Goal: Transaction & Acquisition: Purchase product/service

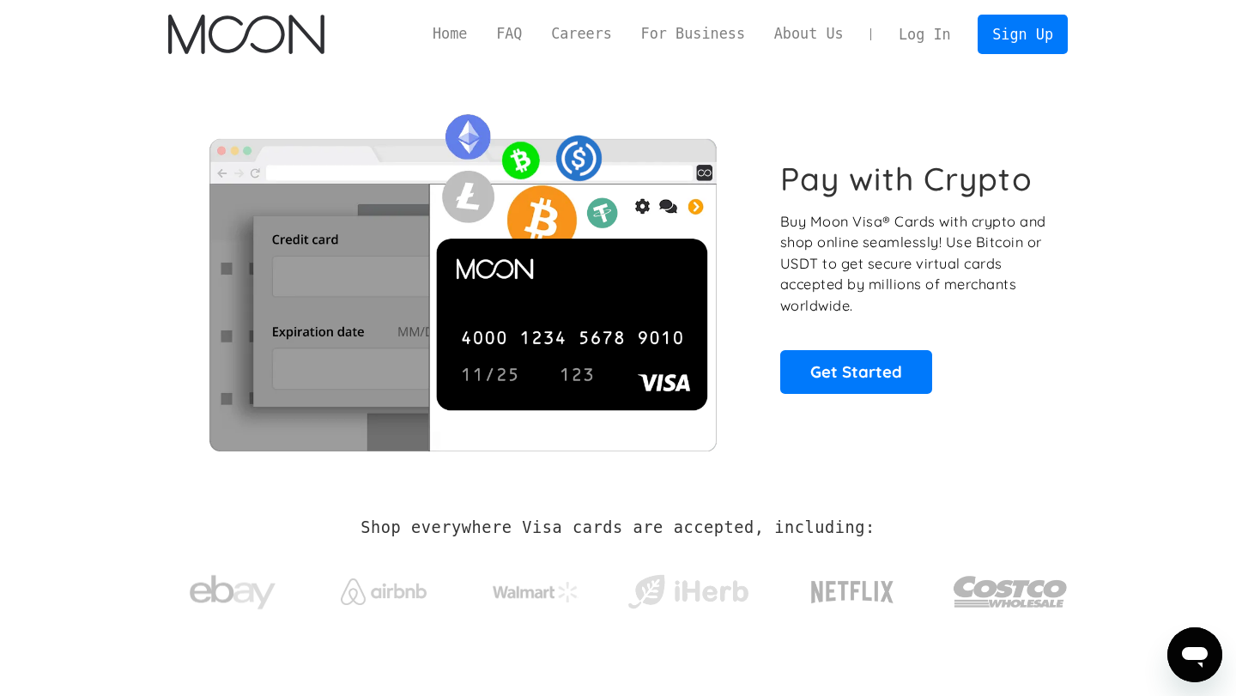
click at [843, 46] on div "Home FAQ Careers For Business About Us Log In Sign Up" at bounding box center [743, 34] width 650 height 39
click at [825, 38] on link "About Us" at bounding box center [808, 33] width 99 height 21
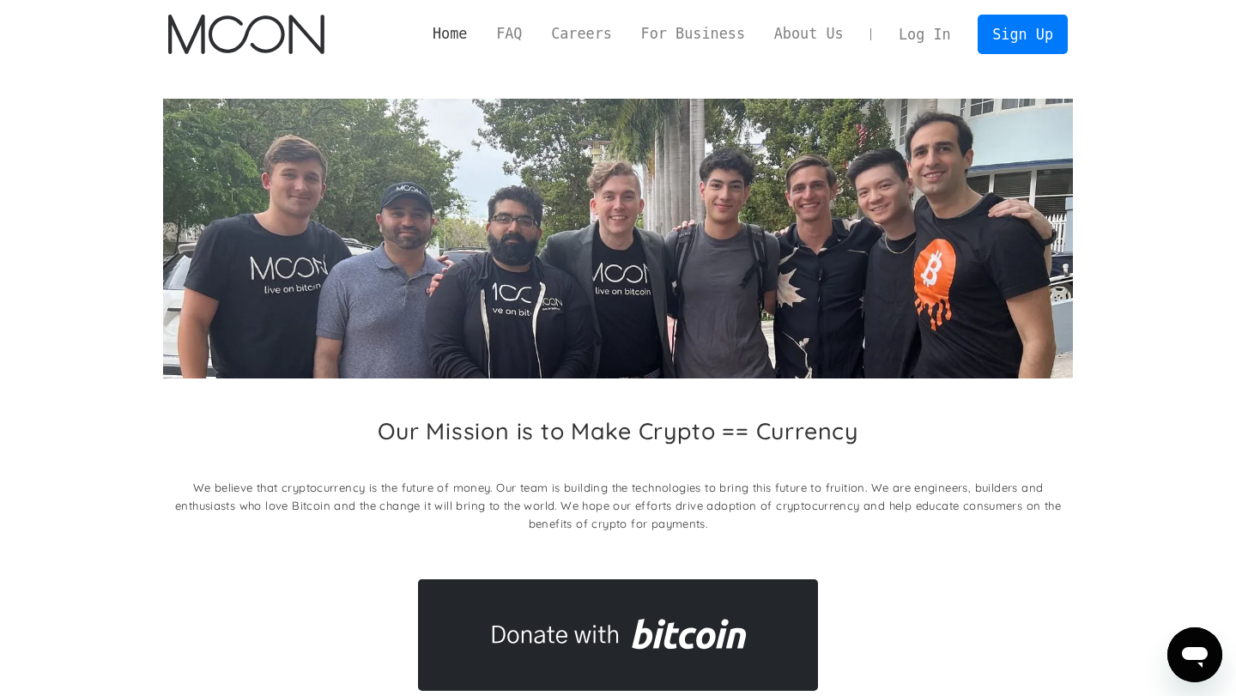
click at [436, 33] on link "Home" at bounding box center [450, 33] width 64 height 21
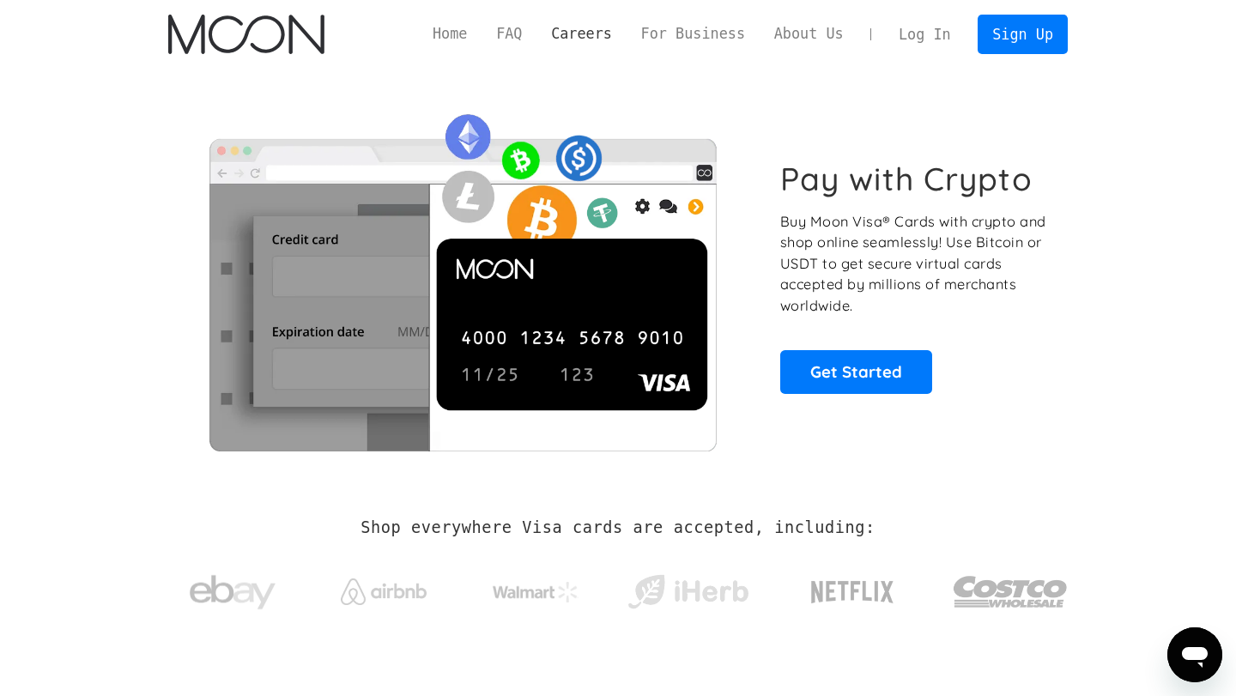
click at [559, 41] on link "Careers" at bounding box center [580, 33] width 89 height 21
click at [894, 29] on link "Log In" at bounding box center [924, 34] width 81 height 38
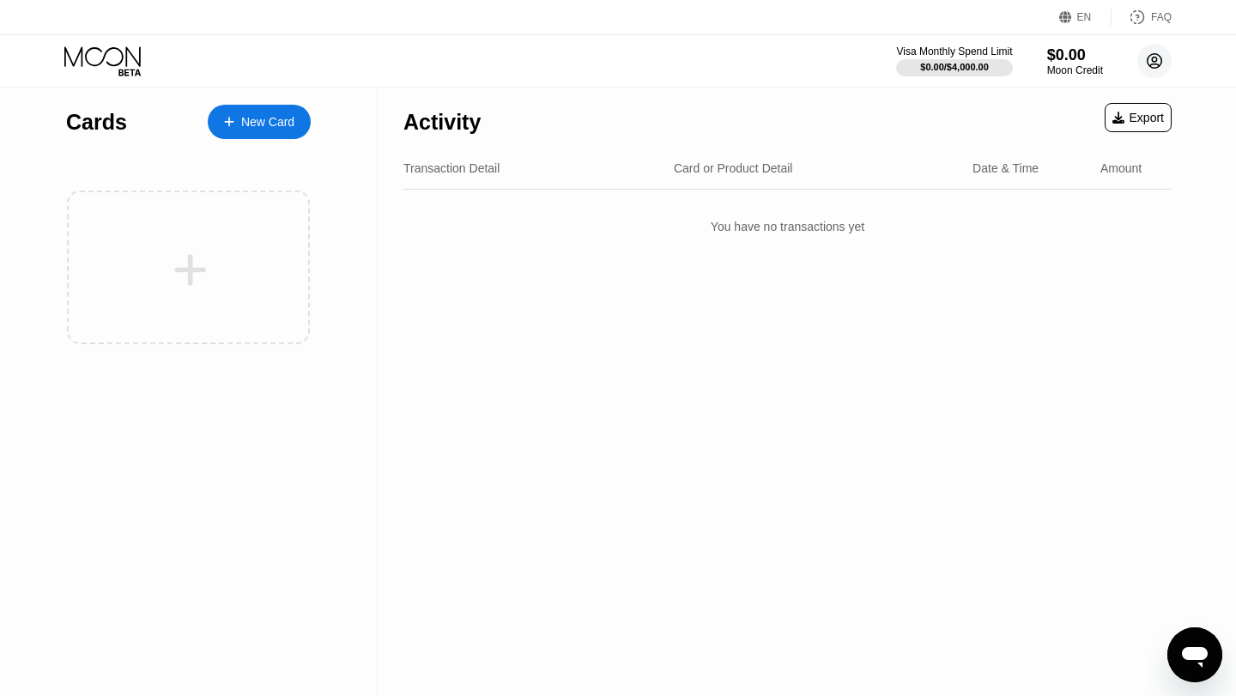
click at [1158, 65] on icon at bounding box center [1154, 61] width 9 height 9
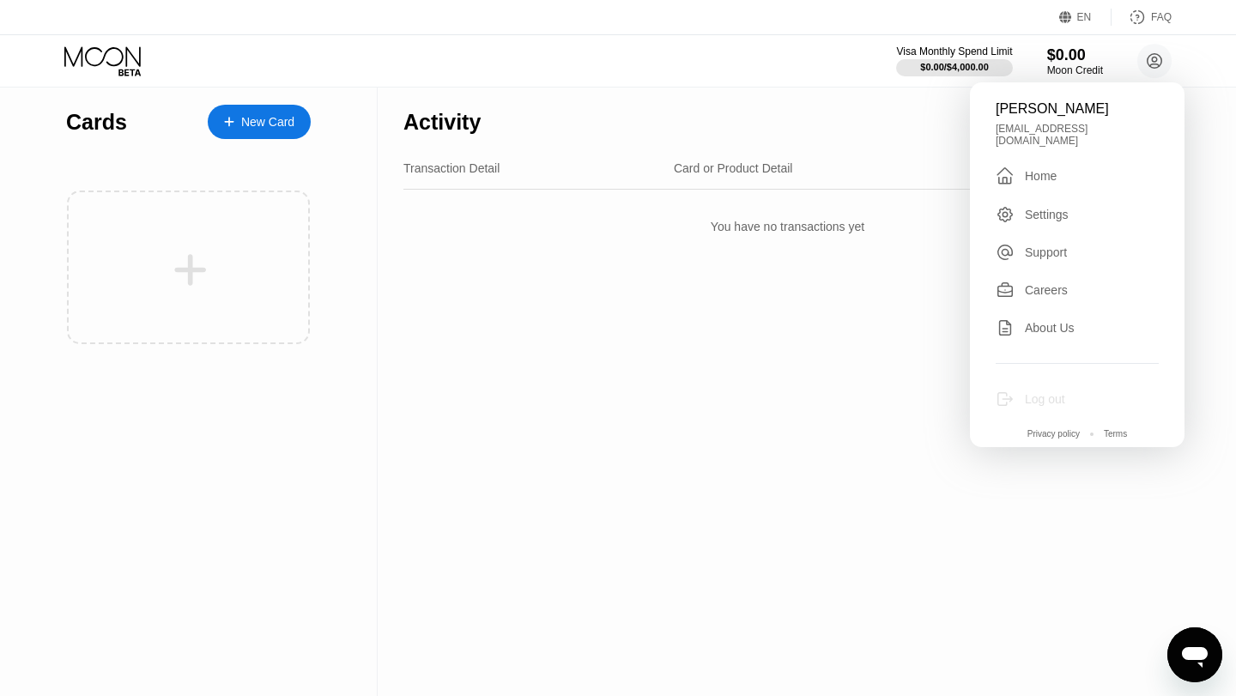
click at [1022, 390] on div "Log out" at bounding box center [1076, 399] width 163 height 19
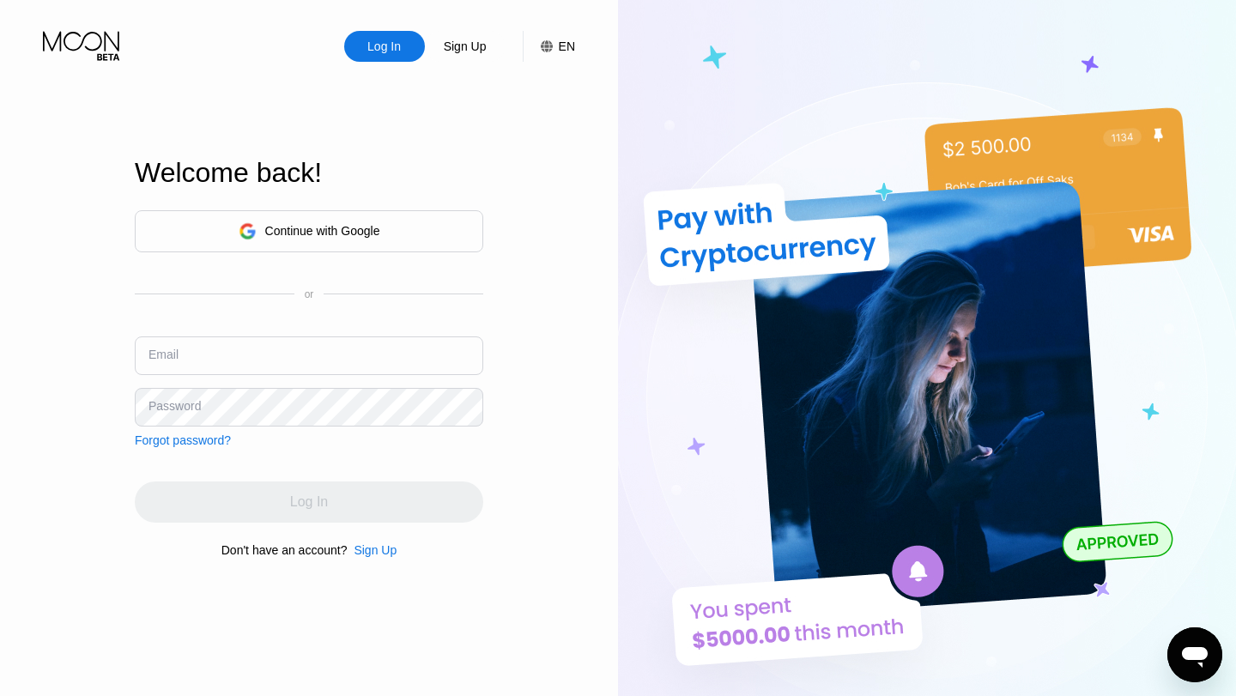
click at [322, 226] on div "Continue with Google" at bounding box center [322, 231] width 115 height 14
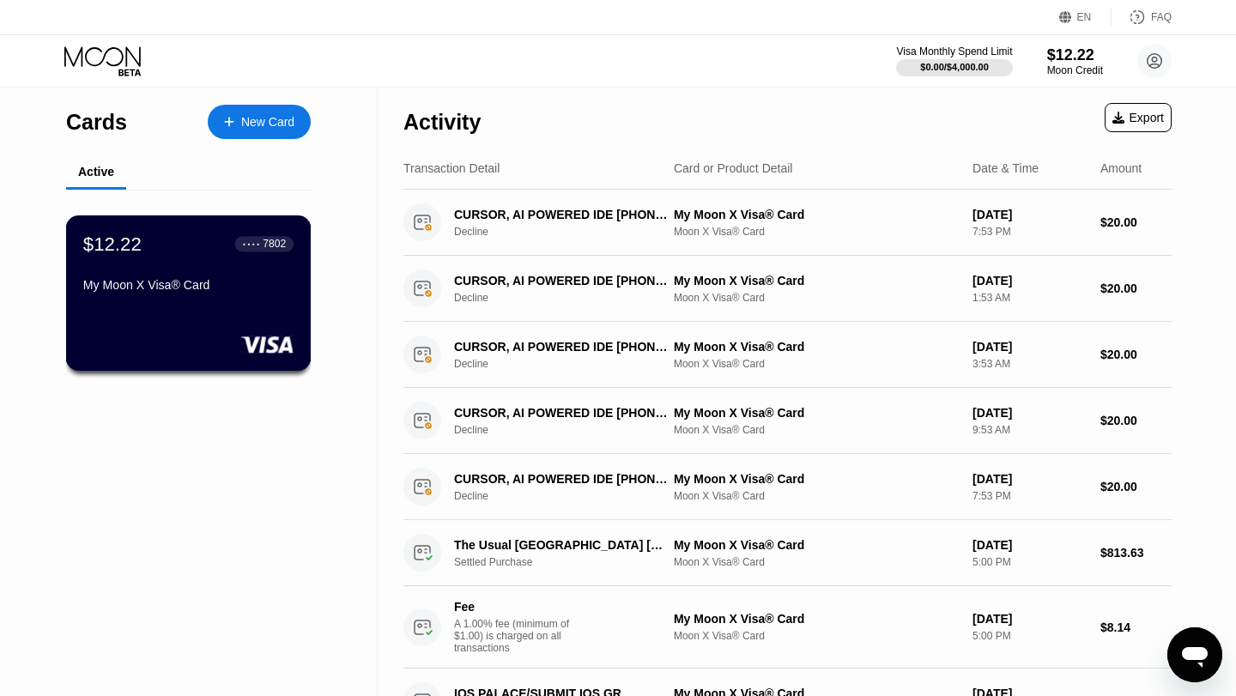
click at [201, 275] on div "$12.22 ● ● ● ● 7802 My Moon X Visa® Card" at bounding box center [188, 266] width 210 height 66
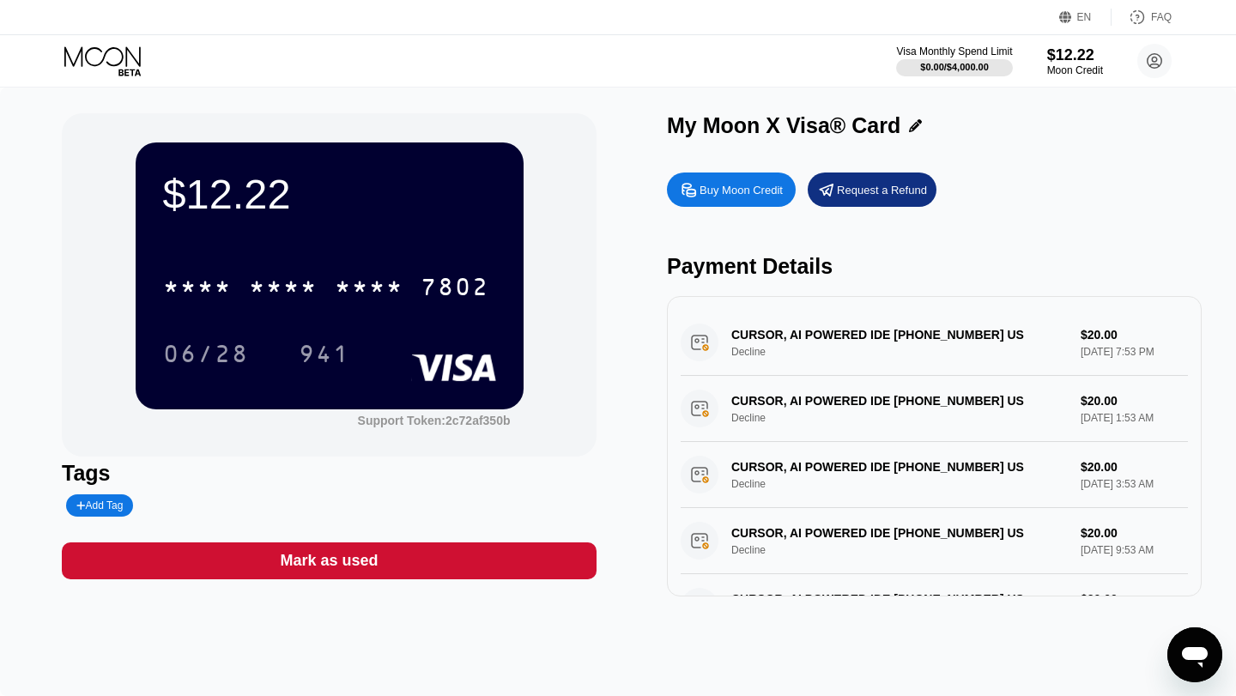
click at [761, 189] on div "Buy Moon Credit" at bounding box center [740, 190] width 83 height 15
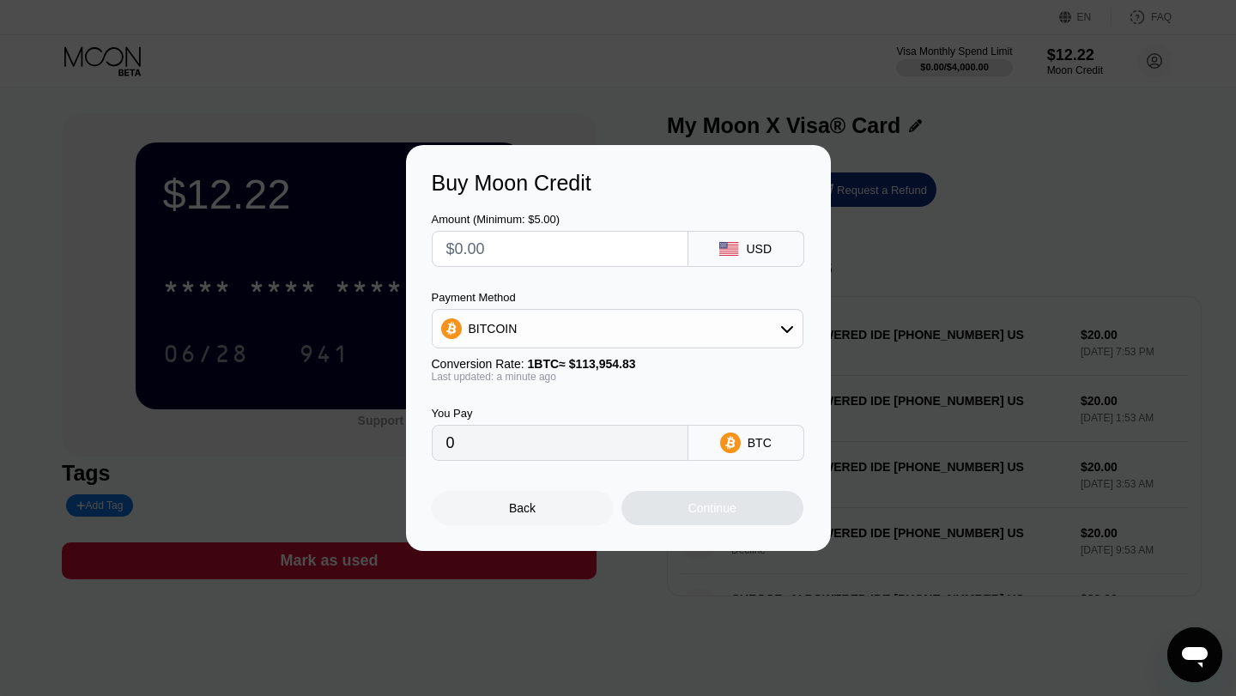
click at [522, 264] on input "text" at bounding box center [559, 249] width 227 height 34
type input "$2"
type input "0.00001756"
type input "$20"
type input "0.00017551"
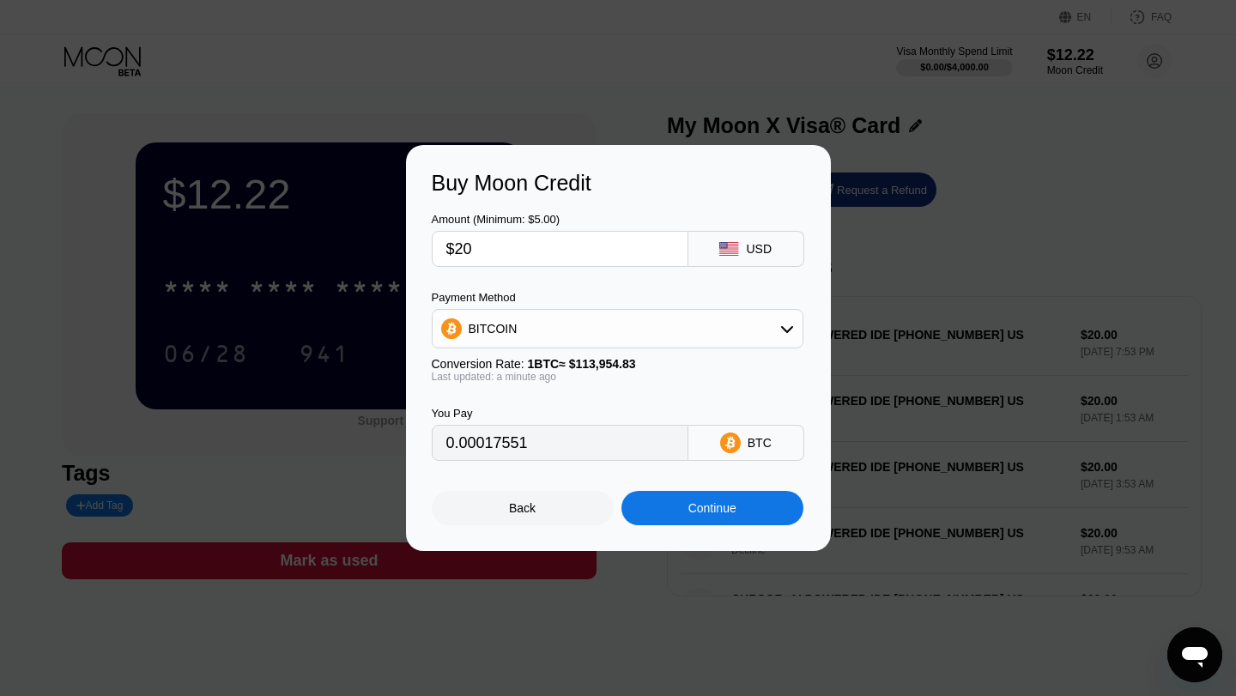
type input "$200"
type input "0.00175509"
type input "$2000"
type input "0.01755082"
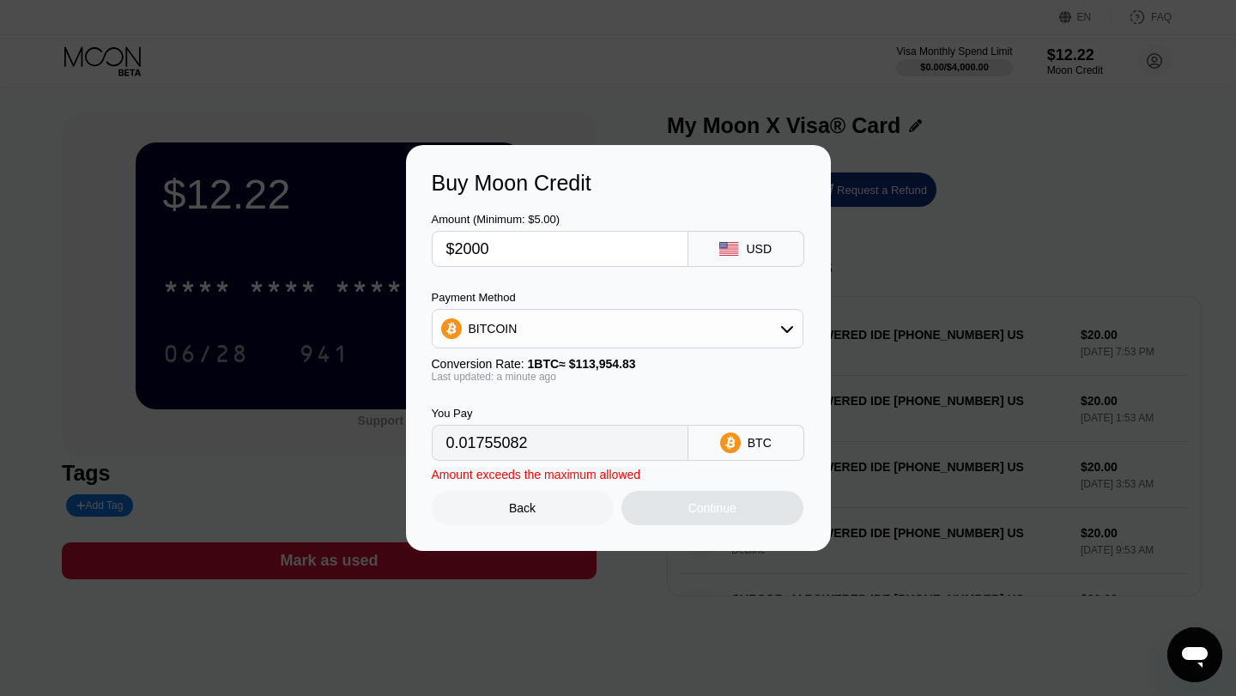
type input "$1999.99"
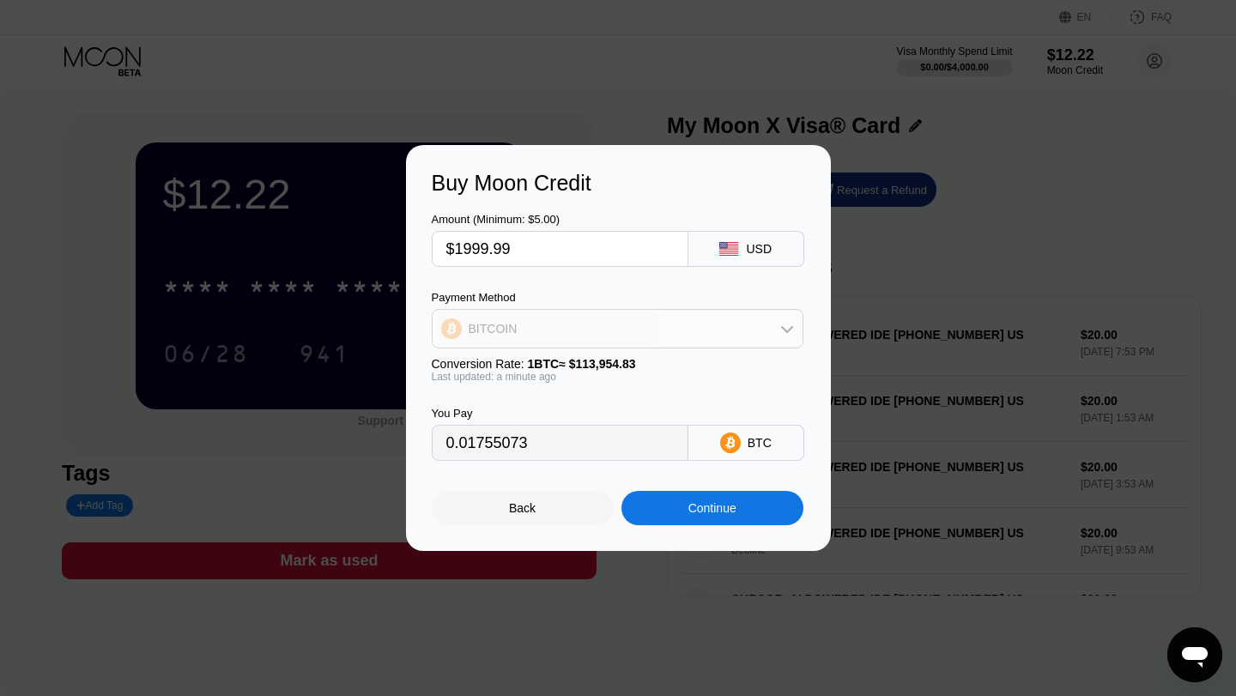
click at [632, 328] on div "BITCOIN" at bounding box center [617, 328] width 370 height 34
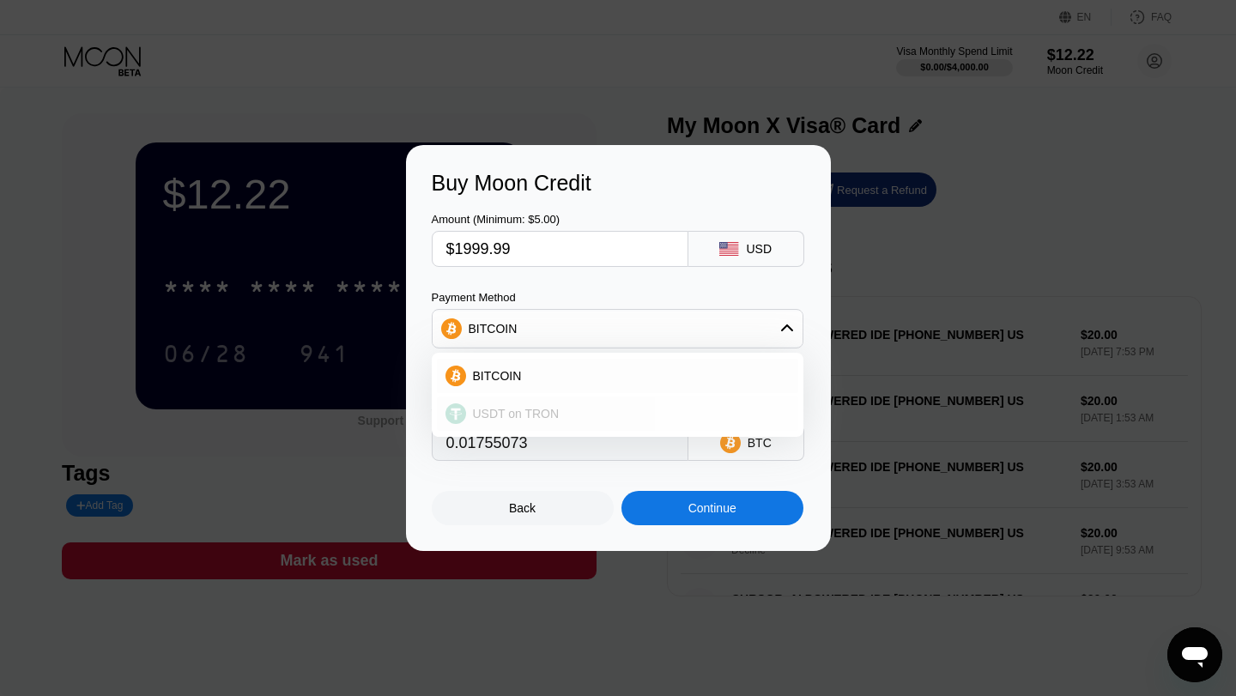
click at [588, 404] on div "USDT on TRON" at bounding box center [617, 413] width 361 height 34
type input "2020.19"
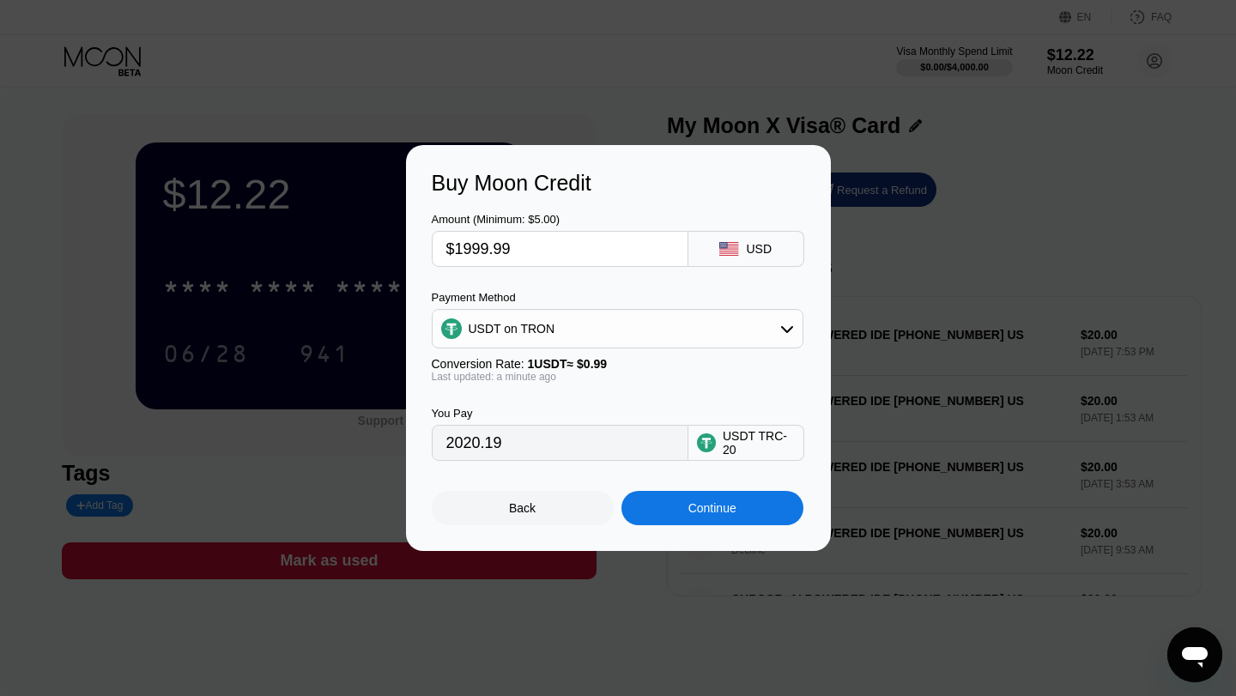
click at [547, 247] on input "$1999.99" at bounding box center [559, 249] width 227 height 34
type input "$2"
type input "2.02"
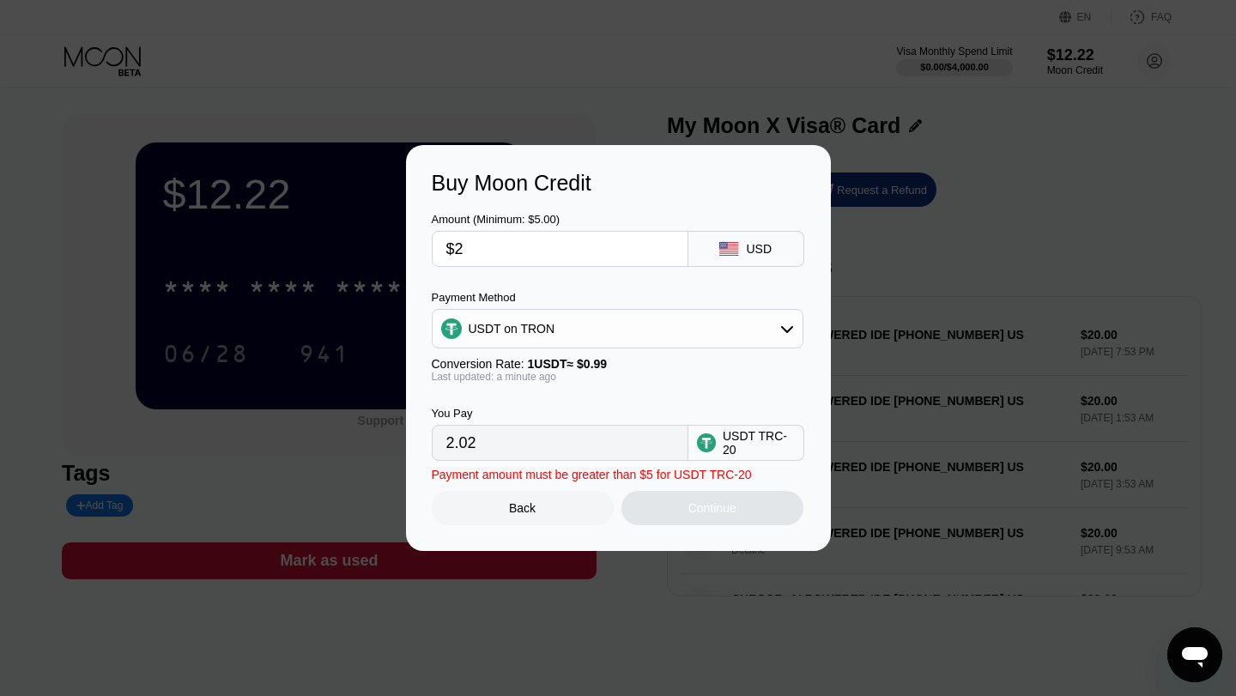
type input "$20"
type input "20.20"
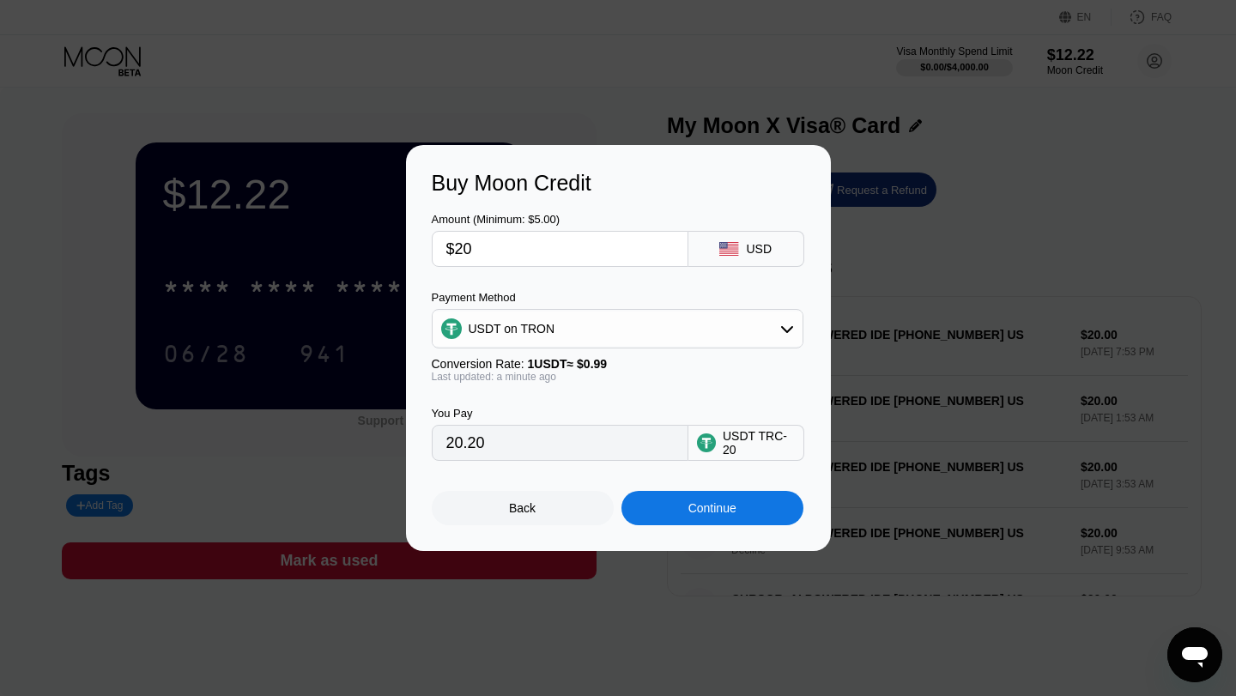
type input "$200"
type input "202.02"
type input "$2000"
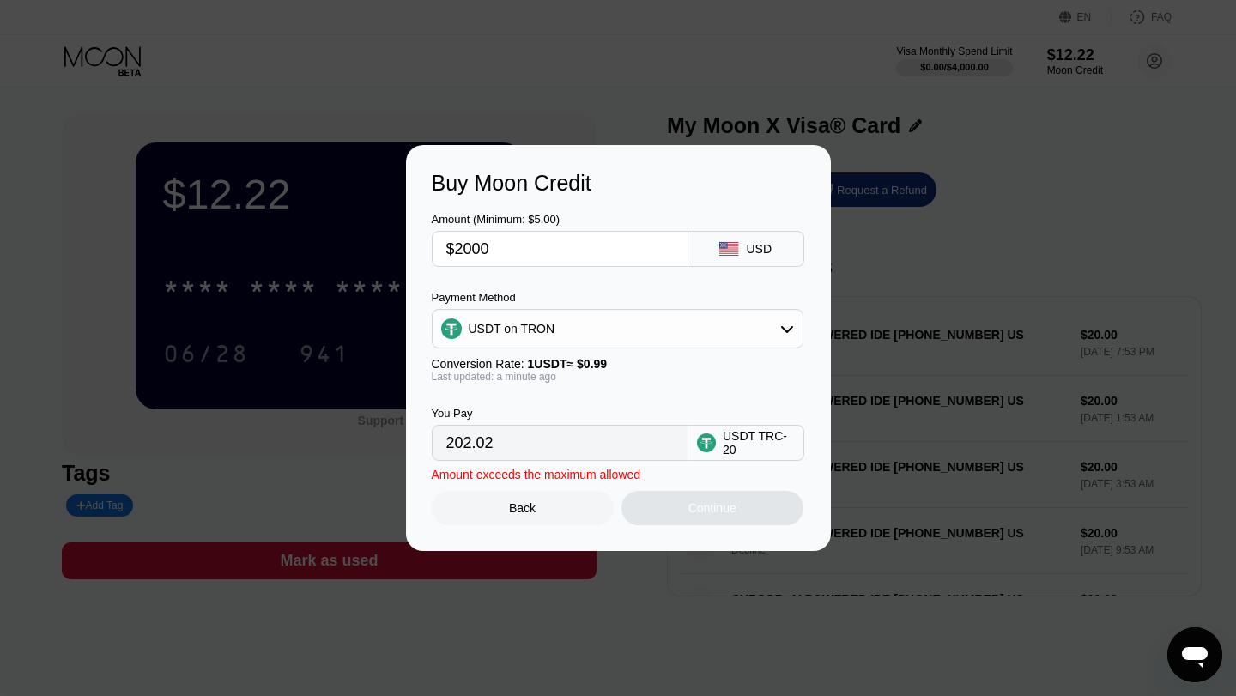
type input "2020.20"
type input "$200"
type input "202.02"
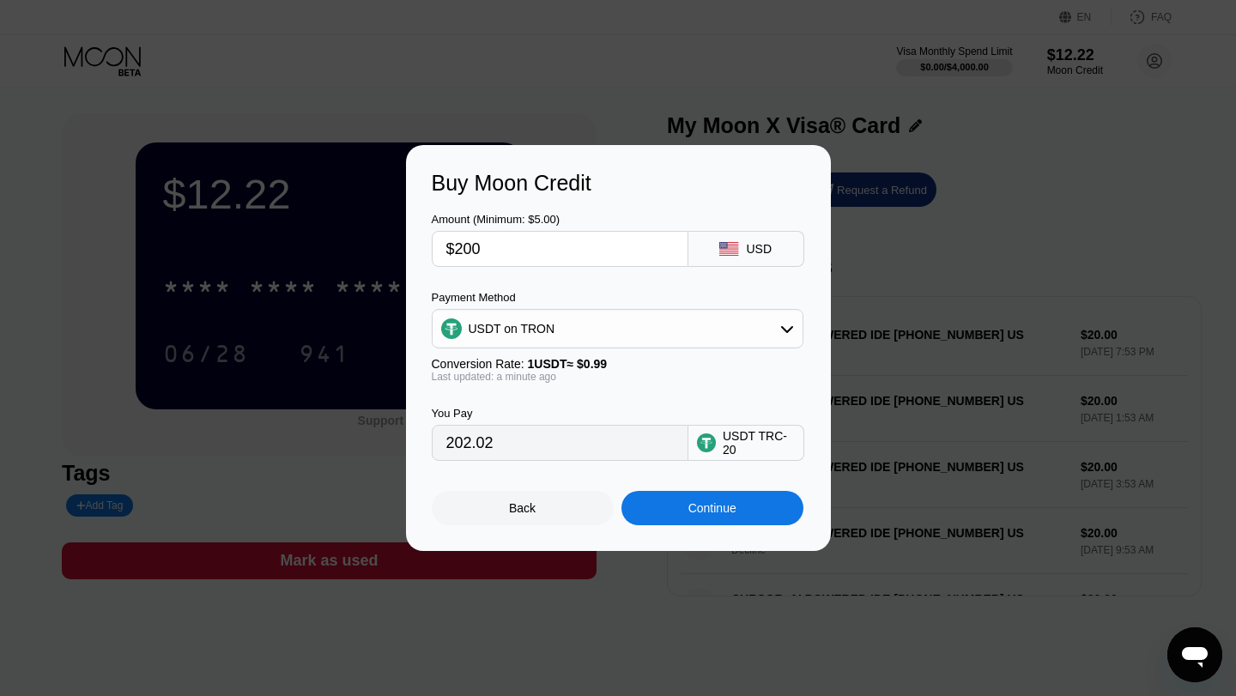
type input "$20"
type input "20.20"
type input "$2"
type input "2.02"
type input "0.00"
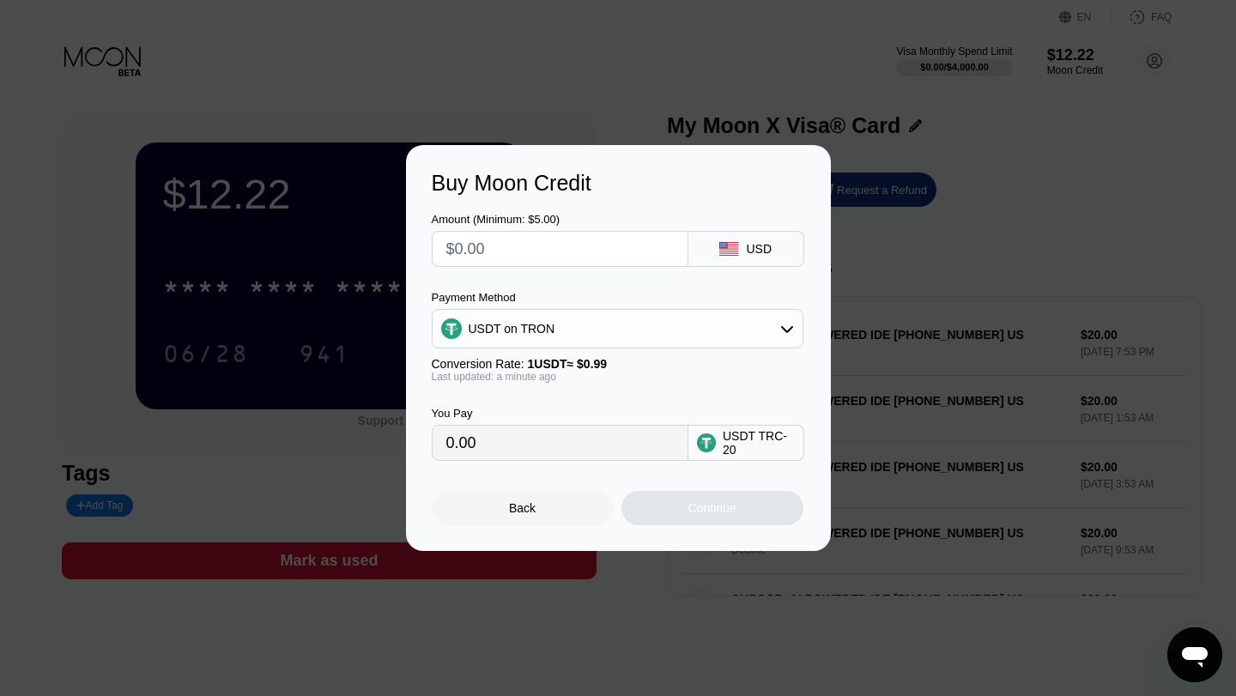
type input "$1"
type input "1.01"
type input "$15"
type input "15.15"
type input "$150"
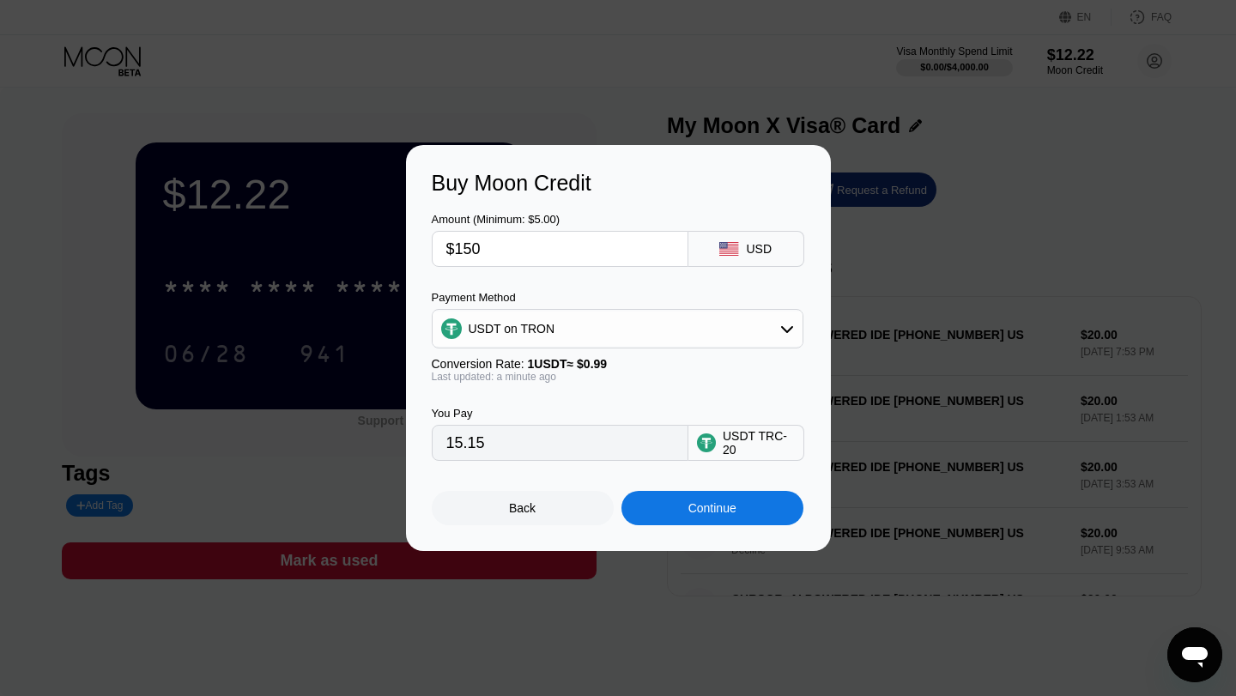
type input "151.52"
type input "$1500"
type input "1515.15"
type input "$1500"
click at [548, 284] on div "Amount (Minimum: $5.00) $1500 USD Payment Method USDT on TRON Conversion Rate: …" at bounding box center [618, 328] width 373 height 265
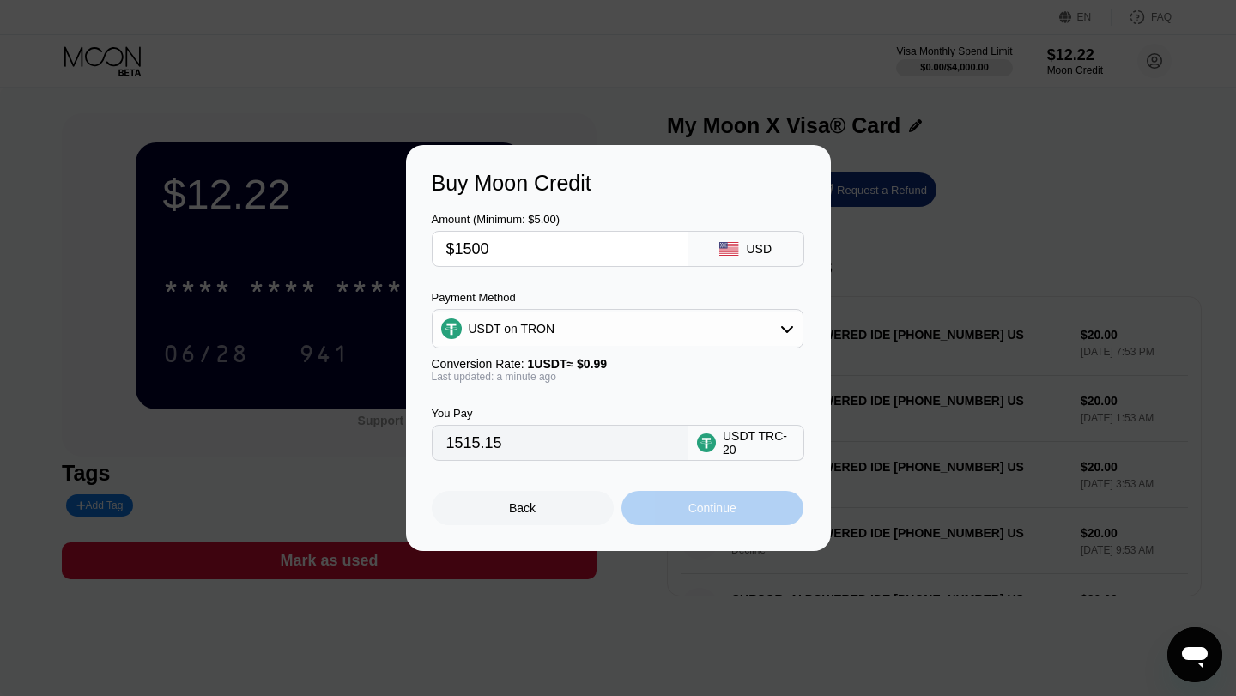
click at [691, 517] on div "Continue" at bounding box center [712, 508] width 182 height 34
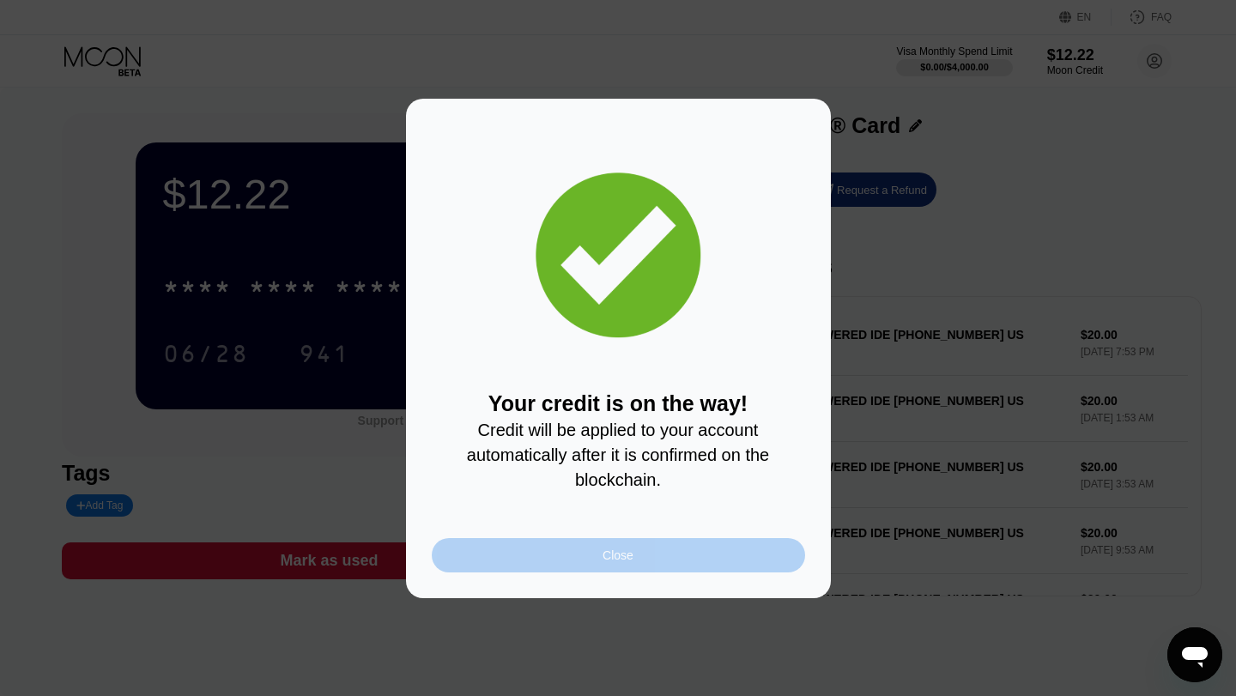
click at [666, 553] on div "Close" at bounding box center [618, 555] width 373 height 34
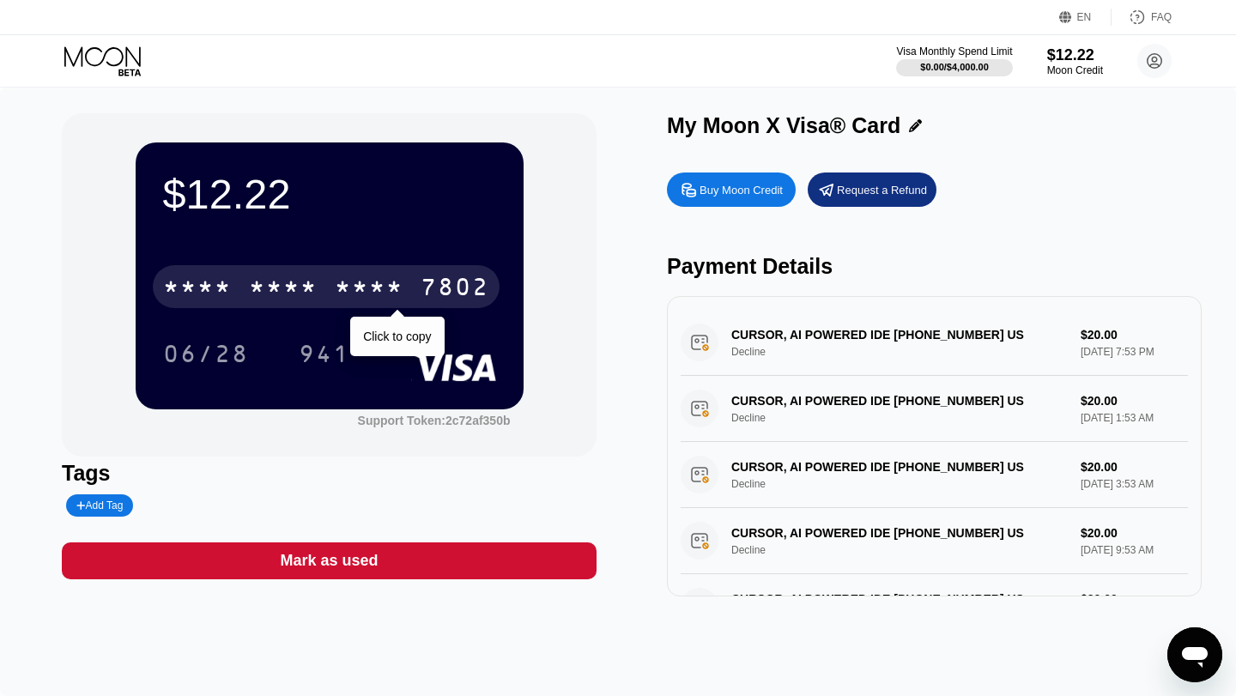
click at [336, 287] on div "* * * *" at bounding box center [369, 288] width 69 height 27
click at [309, 284] on div "* * * *" at bounding box center [283, 288] width 69 height 27
